Goal: Task Accomplishment & Management: Use online tool/utility

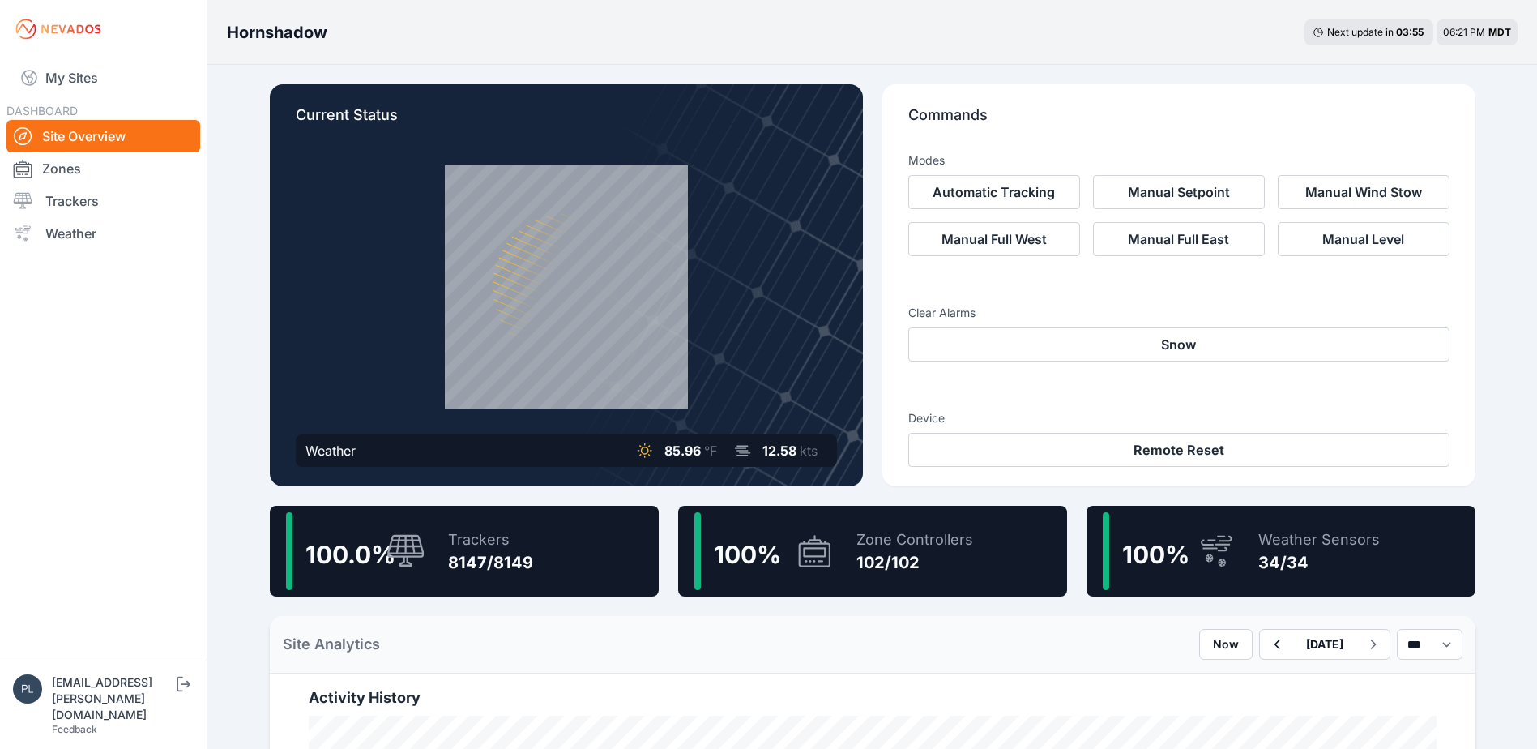
click at [432, 544] on div "Trackers 8147/8149" at bounding box center [482, 551] width 101 height 78
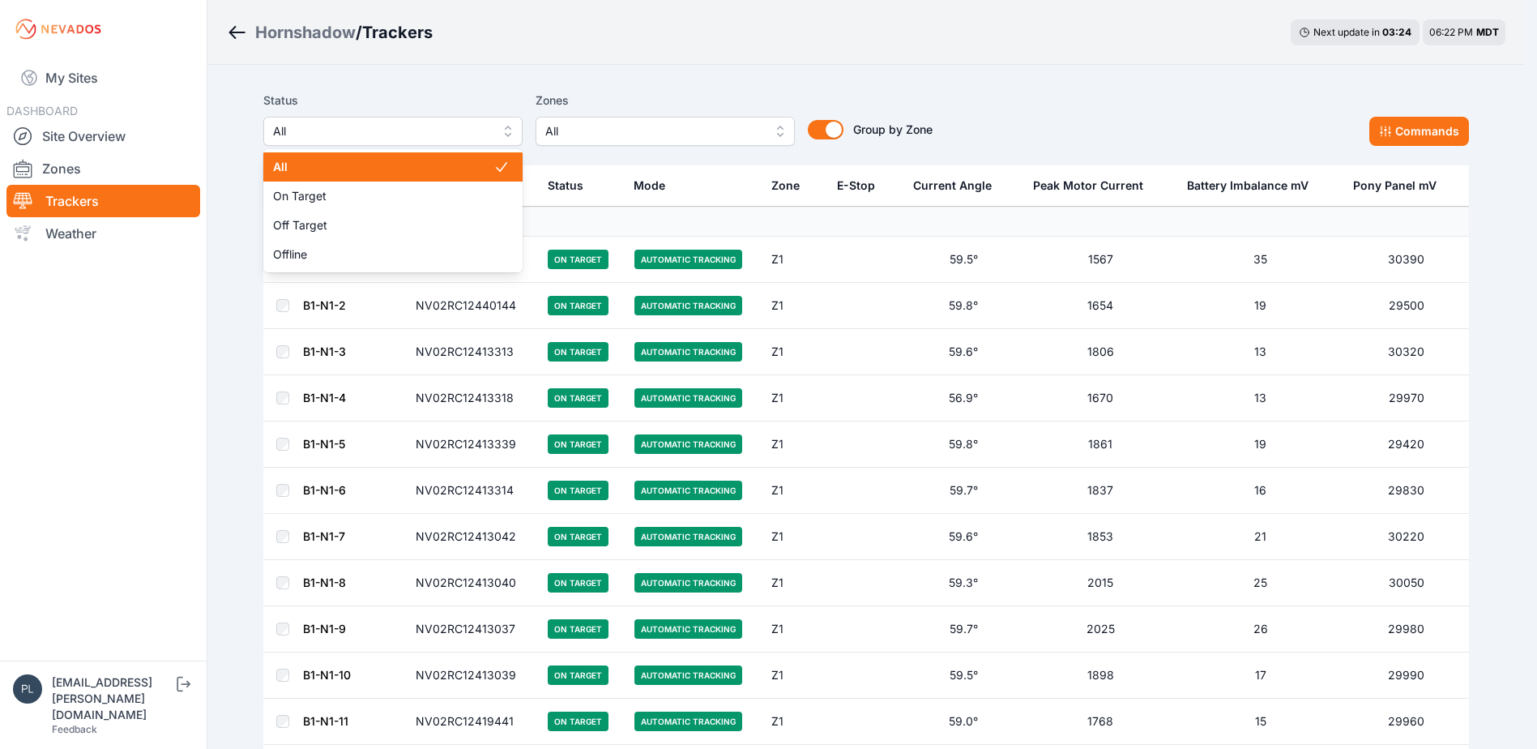
click at [383, 133] on span "All" at bounding box center [381, 131] width 217 height 19
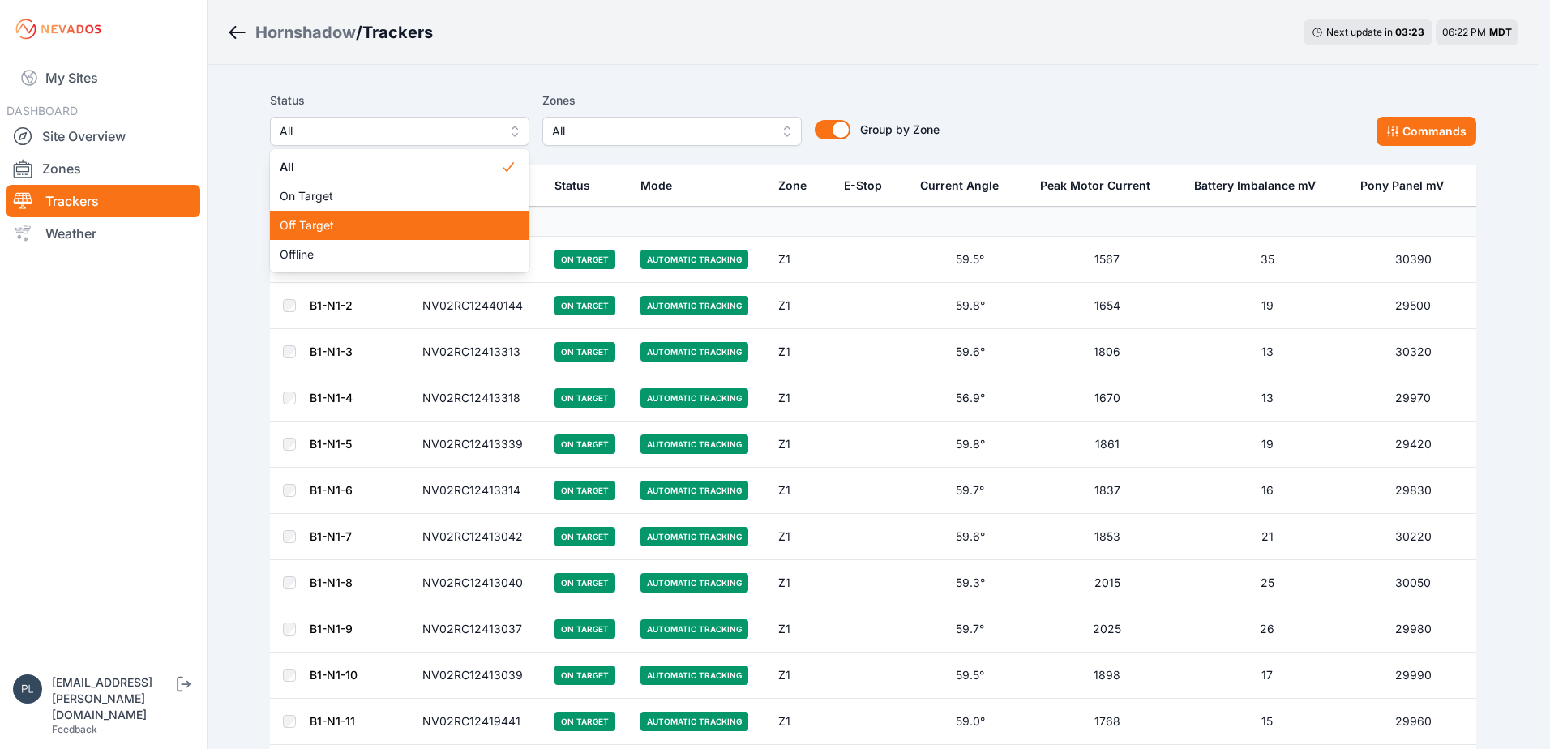
click at [370, 225] on span "Off Target" at bounding box center [390, 225] width 220 height 16
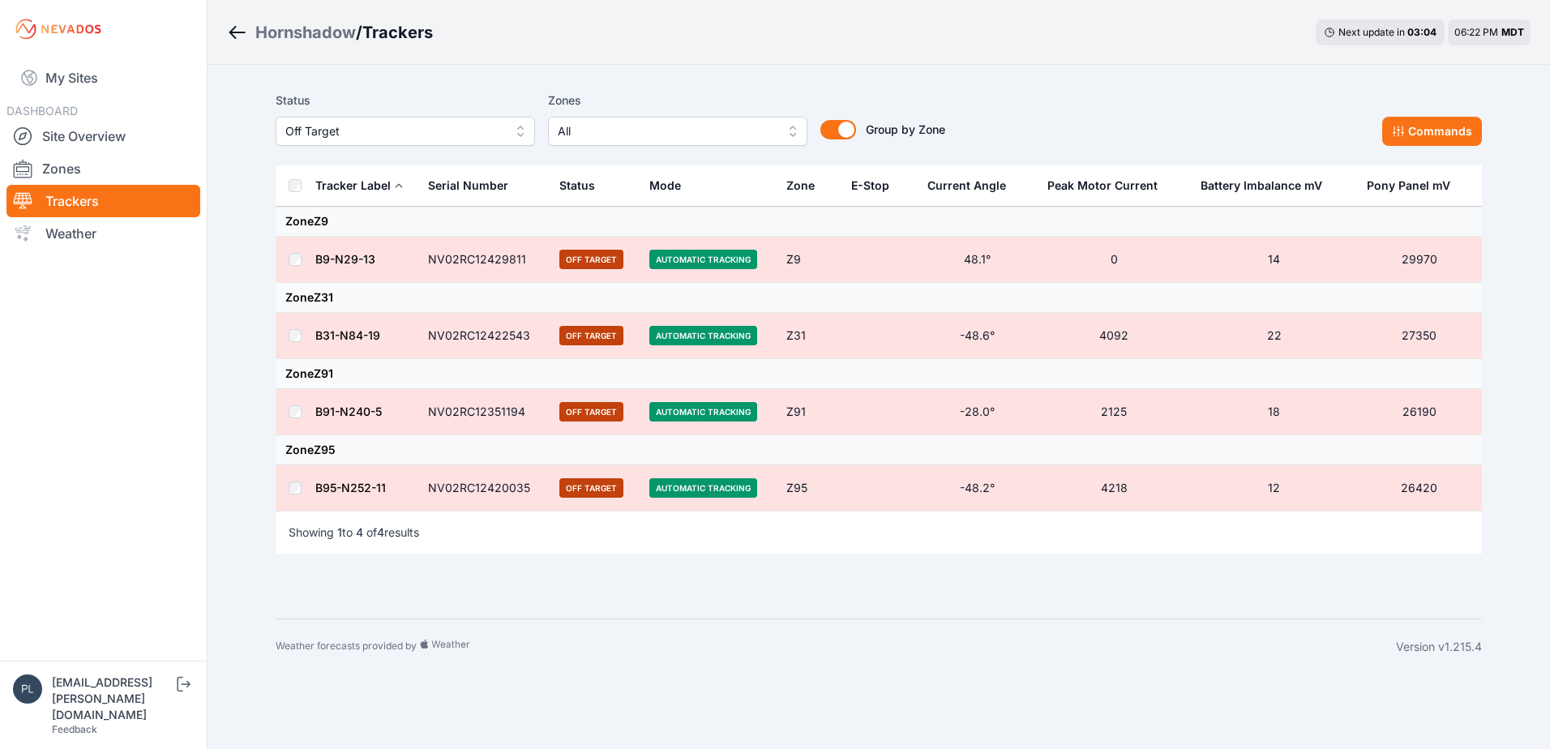
click at [303, 493] on td at bounding box center [295, 488] width 39 height 46
click at [1430, 135] on button "Commands" at bounding box center [1432, 131] width 100 height 29
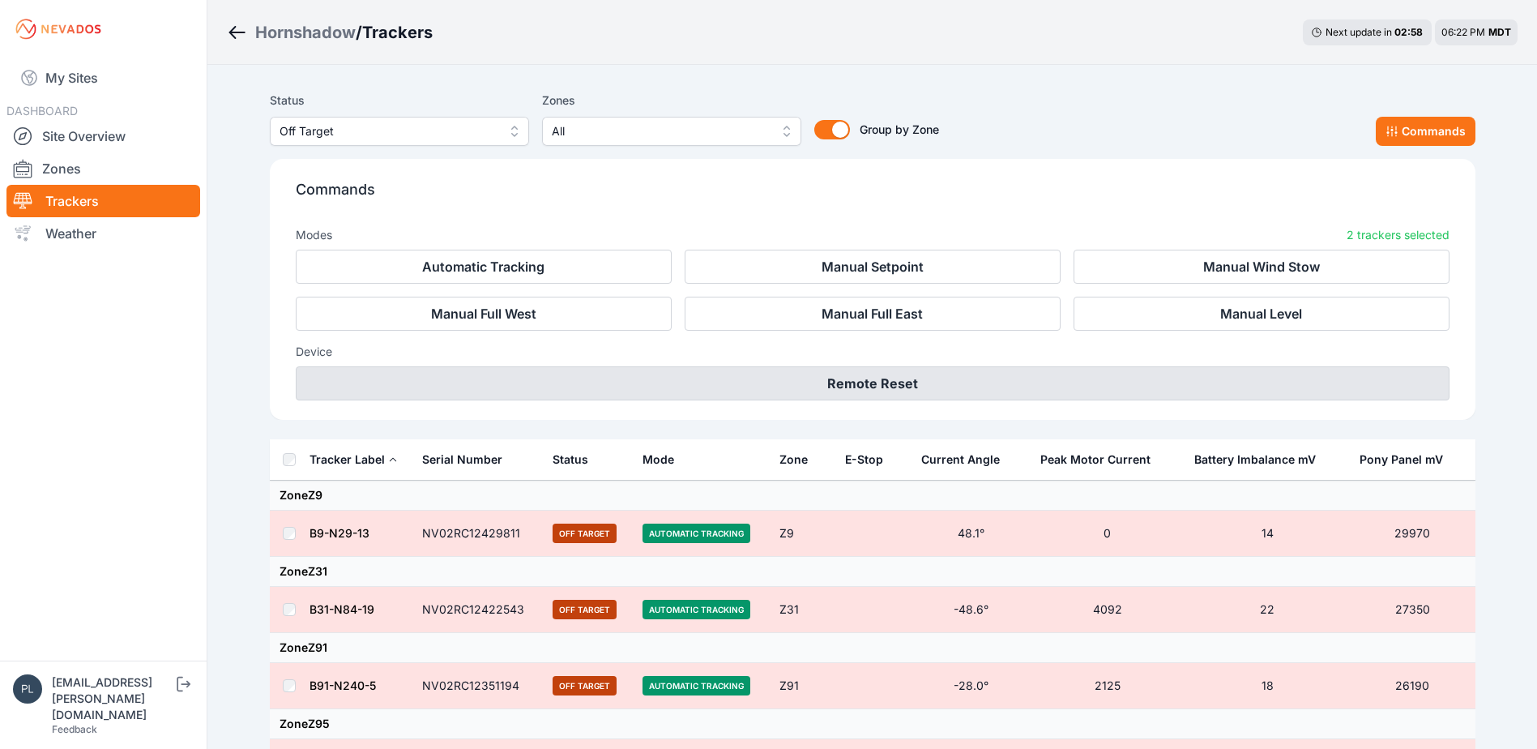
click at [852, 386] on button "Remote Reset" at bounding box center [873, 383] width 1154 height 34
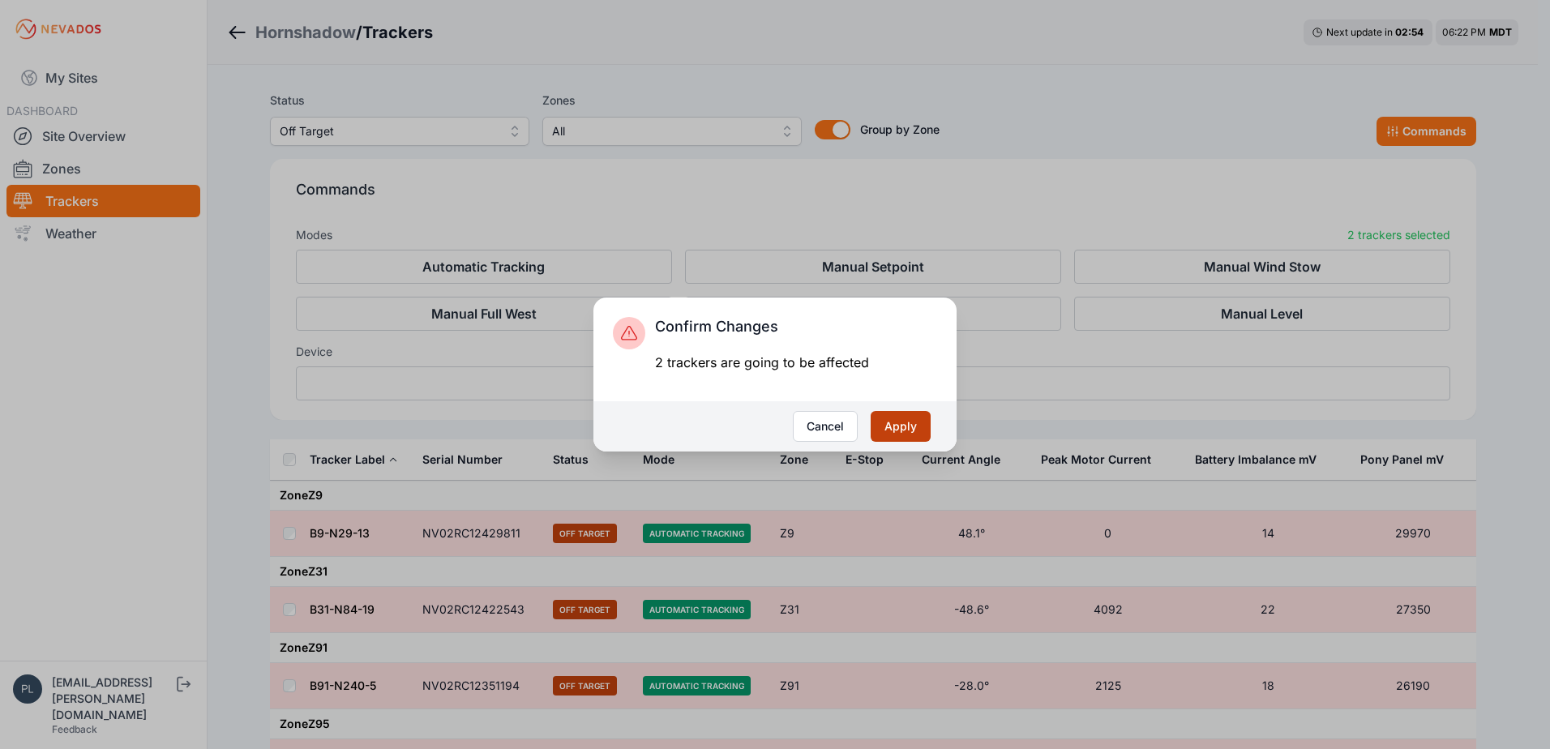
click at [896, 433] on button "Apply" at bounding box center [900, 426] width 60 height 31
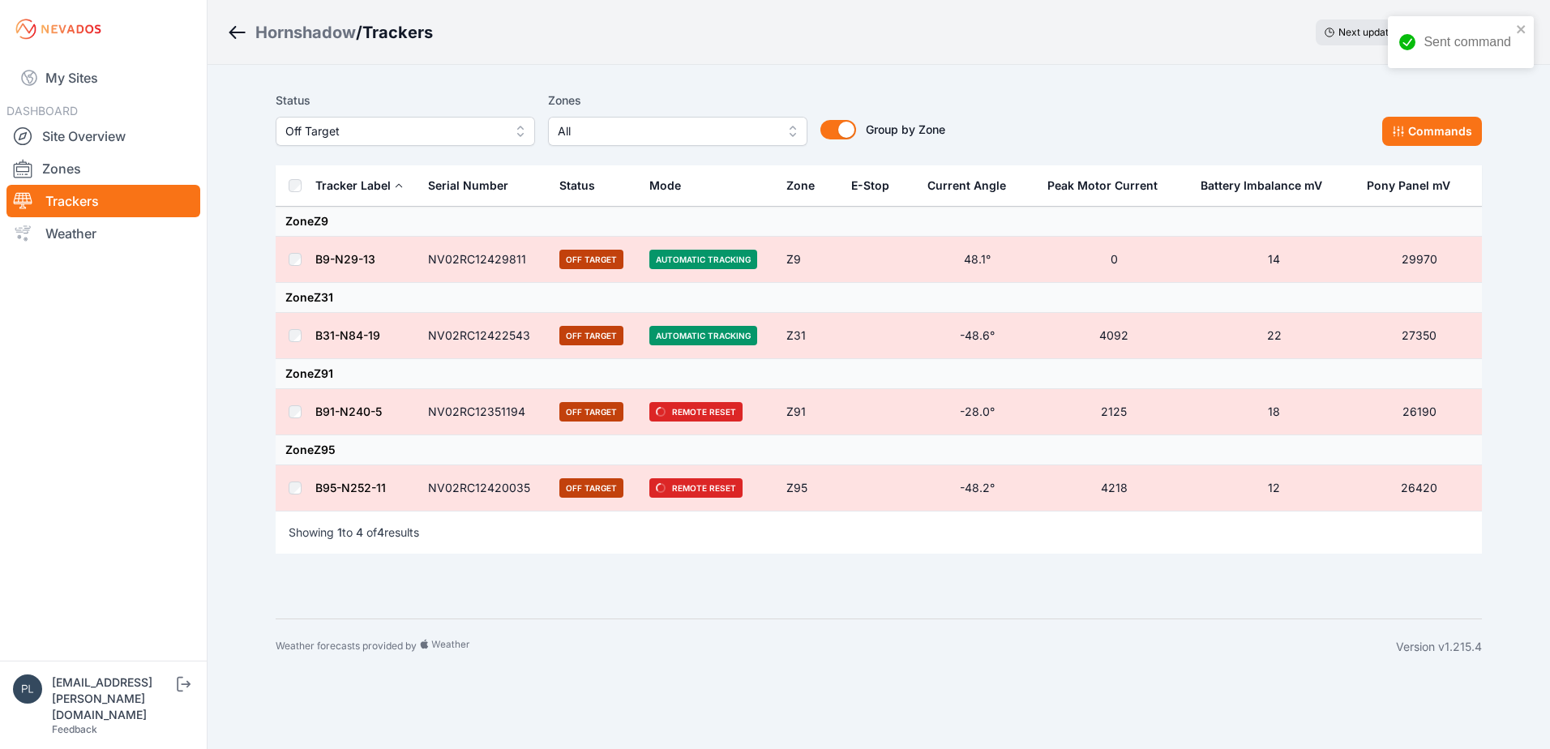
click at [496, 135] on span "Off Target" at bounding box center [393, 131] width 217 height 19
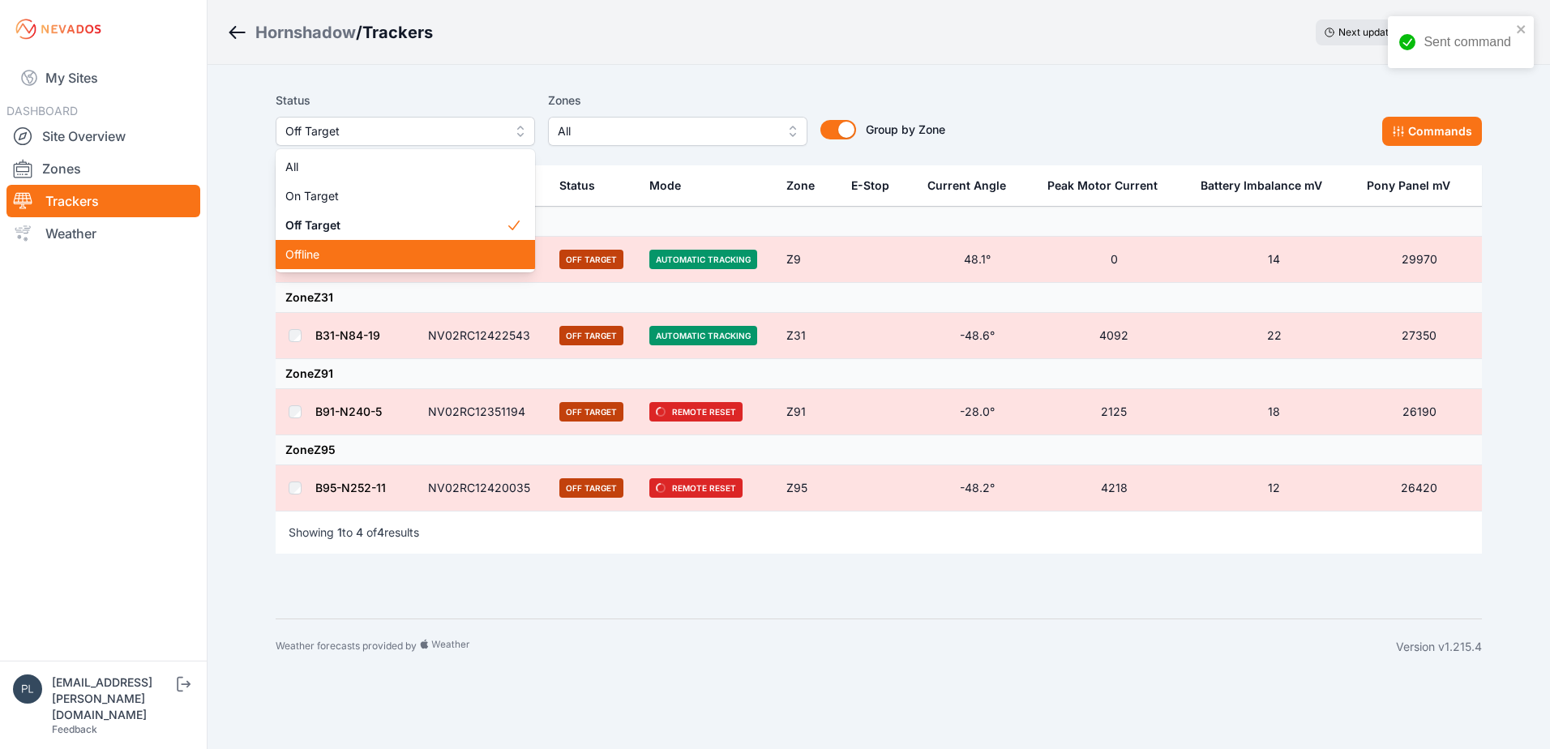
click at [427, 250] on span "Offline" at bounding box center [395, 254] width 220 height 16
